Goal: Navigation & Orientation: Find specific page/section

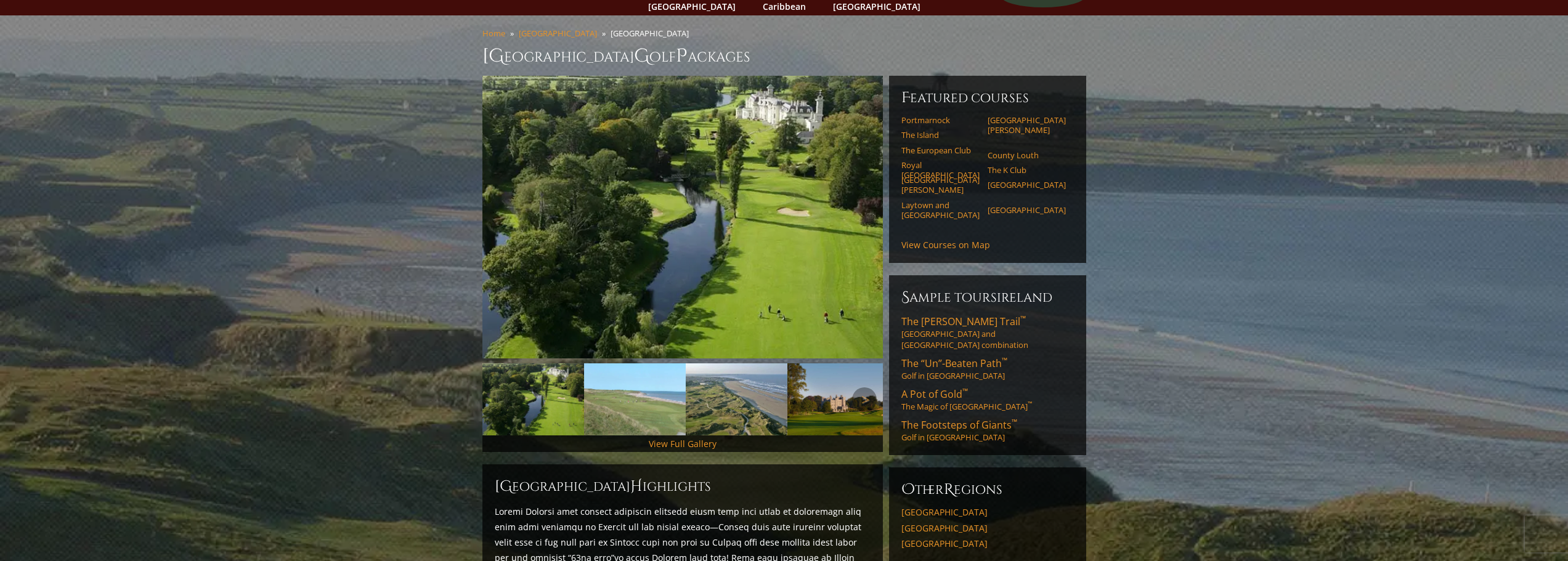
scroll to position [61, 0]
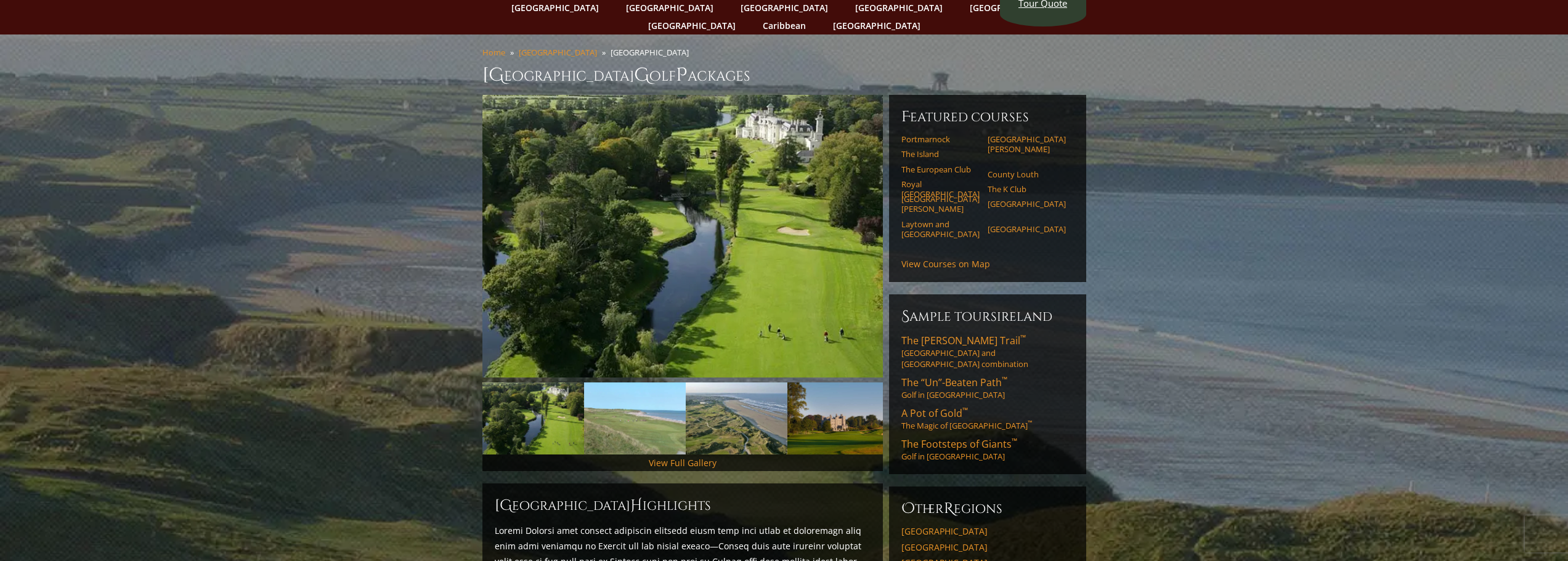
click at [951, 236] on div "Featured Courses Portmarnock Portmarnock Resort & Jameson Golf Links The Island…" at bounding box center [987, 188] width 197 height 187
click at [951, 258] on link "View Courses on Map" at bounding box center [946, 264] width 89 height 11
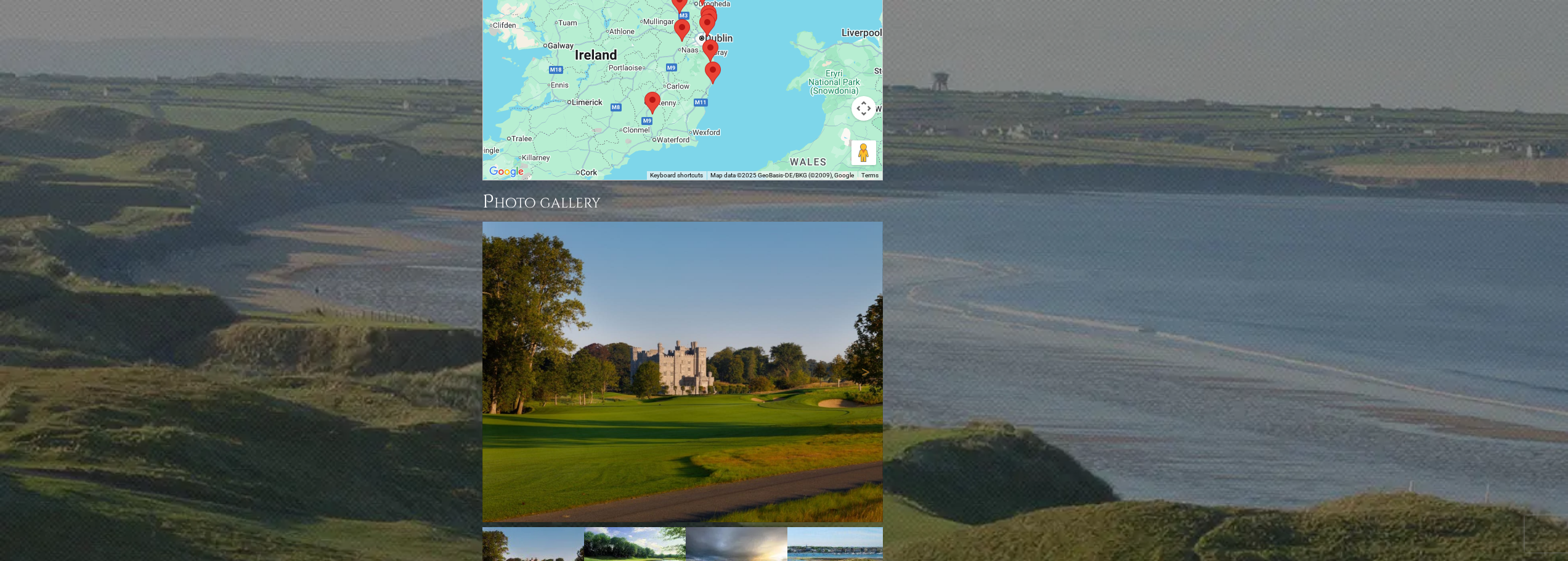
scroll to position [1361, 0]
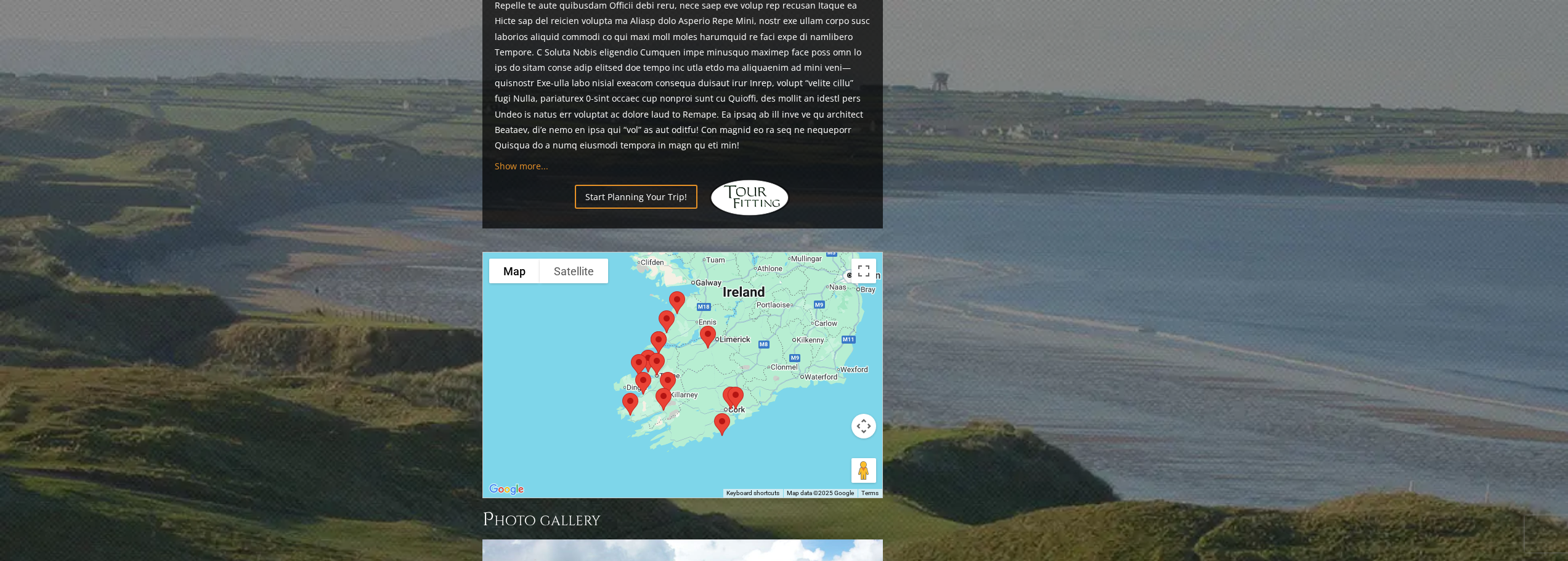
scroll to position [1170, 0]
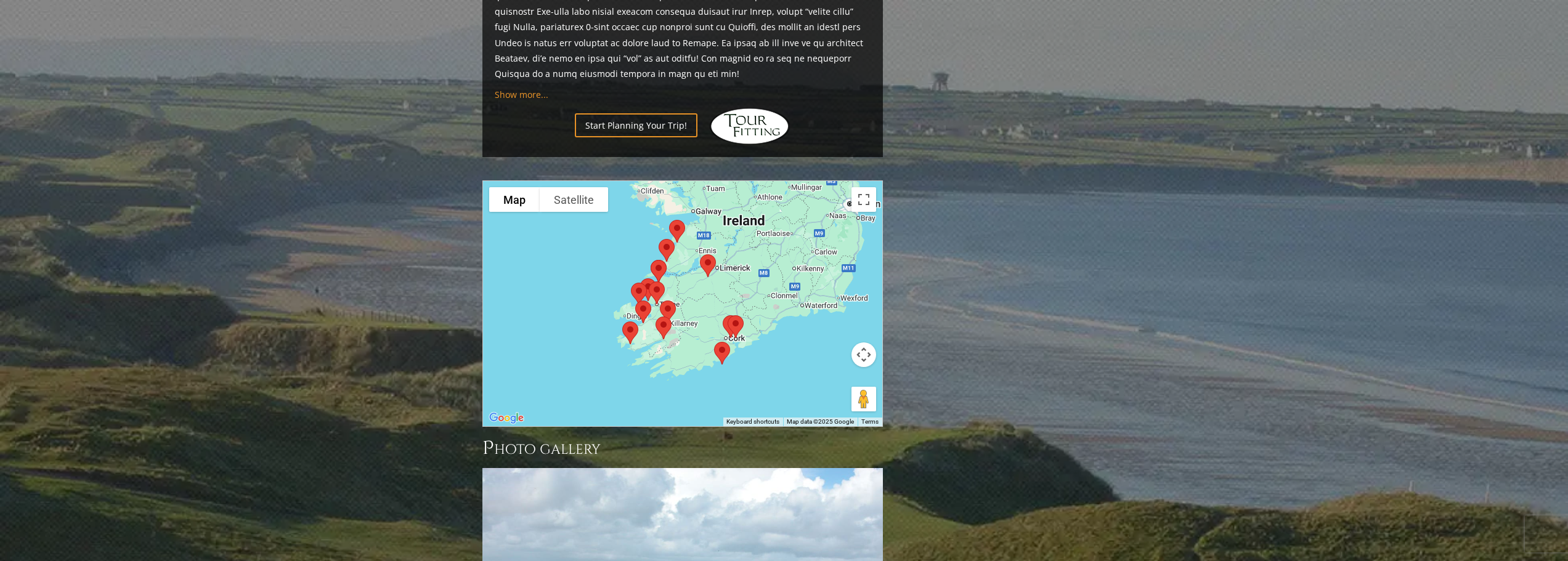
click at [724, 238] on div at bounding box center [683, 303] width 399 height 245
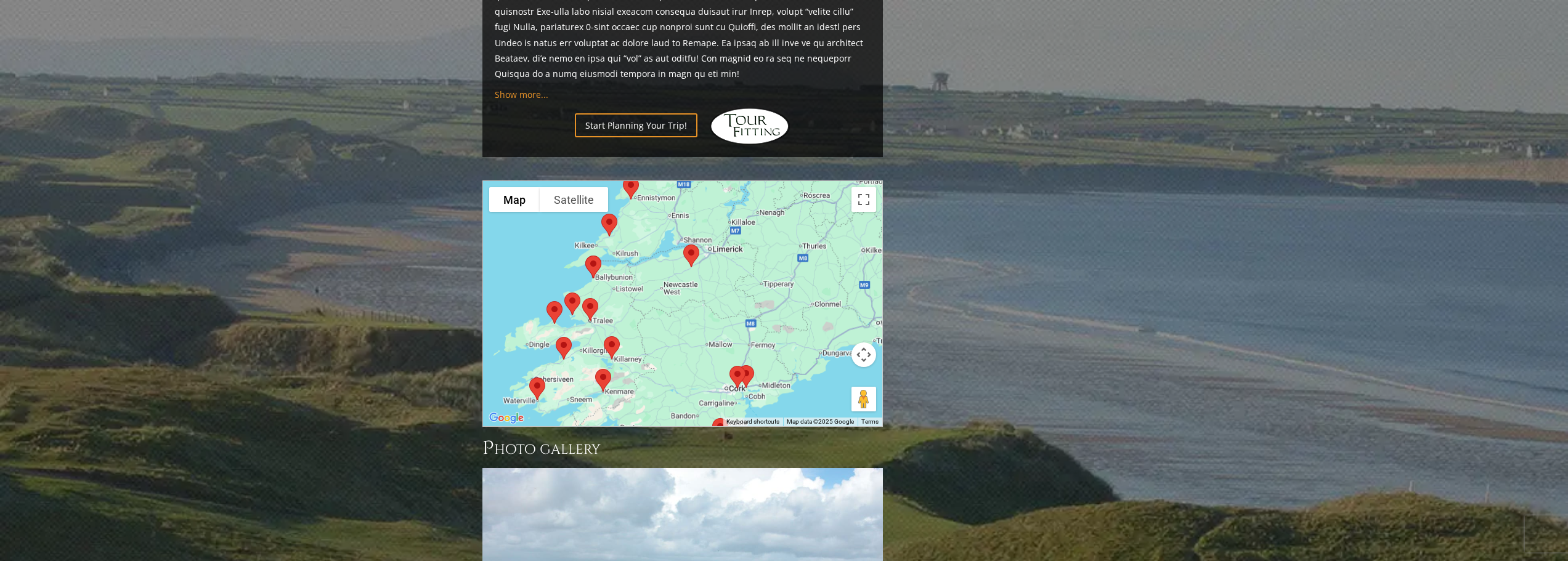
click at [703, 239] on div at bounding box center [683, 303] width 399 height 245
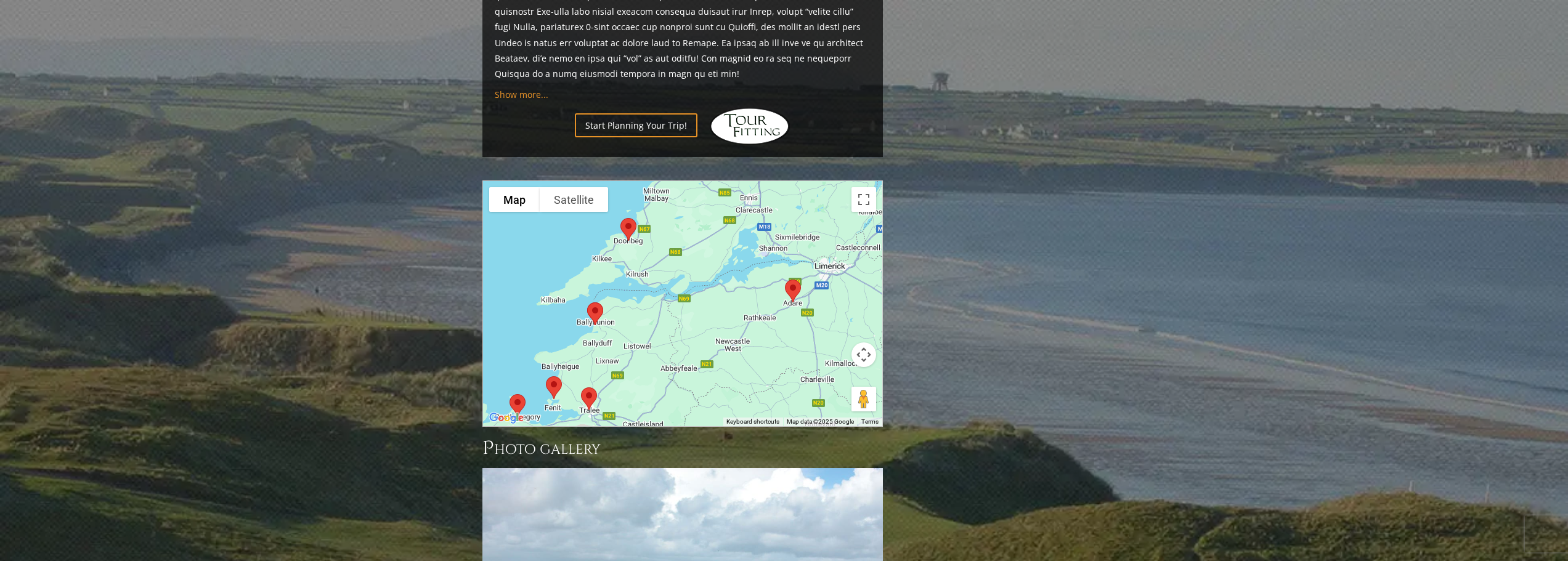
drag, startPoint x: 679, startPoint y: 257, endPoint x: 794, endPoint y: 314, distance: 128.4
click at [794, 314] on div at bounding box center [683, 303] width 399 height 245
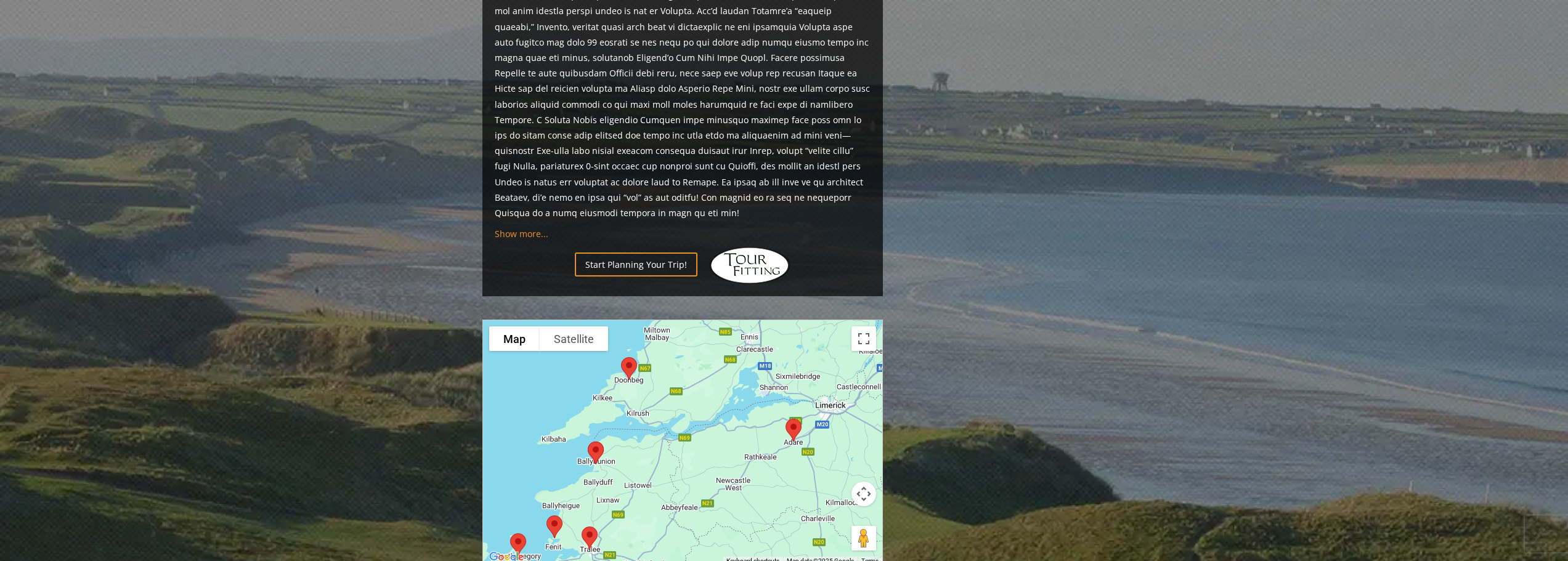
scroll to position [1109, 0]
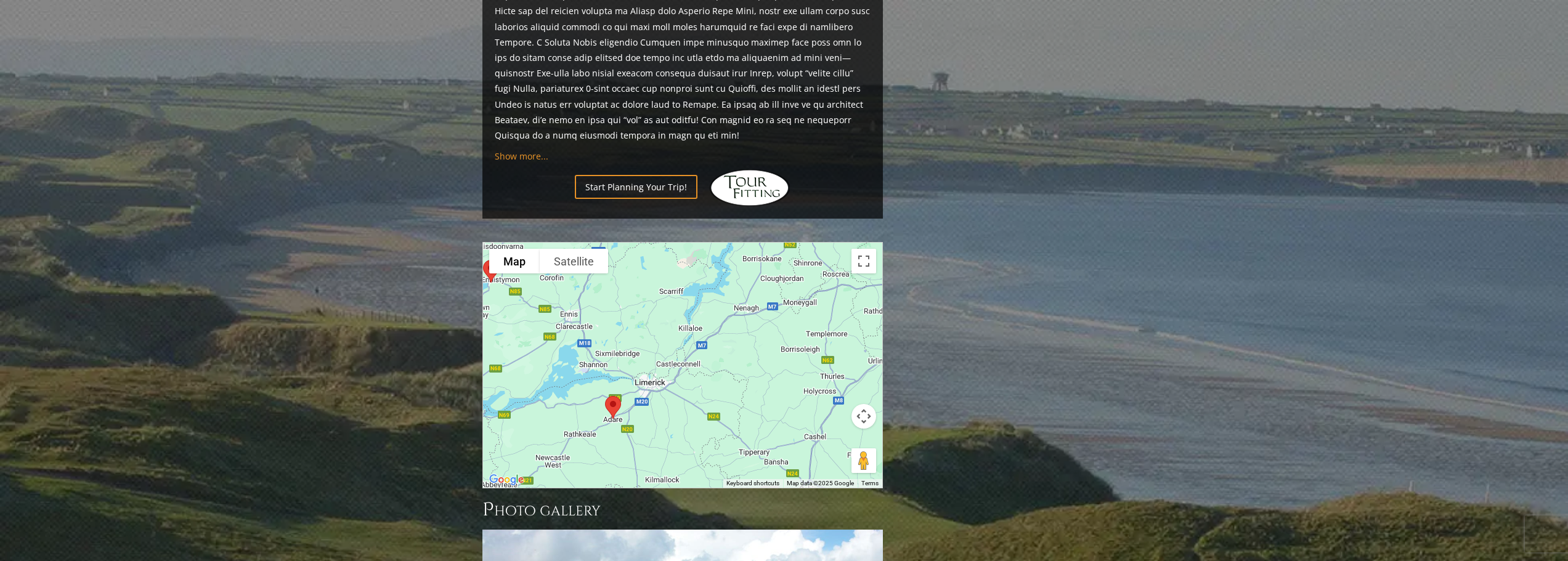
drag, startPoint x: 827, startPoint y: 295, endPoint x: 644, endPoint y: 349, distance: 190.8
click at [644, 349] on div at bounding box center [683, 365] width 399 height 245
